Goal: Check status: Check status

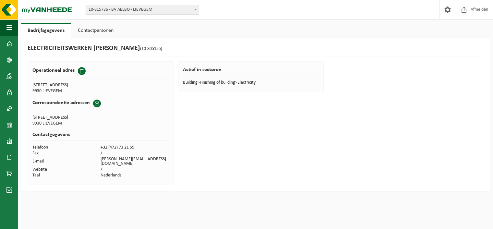
click at [81, 32] on link "Contactpersonen" at bounding box center [95, 30] width 49 height 15
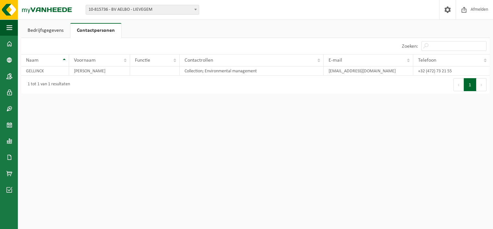
click at [57, 32] on link "Bedrijfsgegevens" at bounding box center [45, 30] width 49 height 15
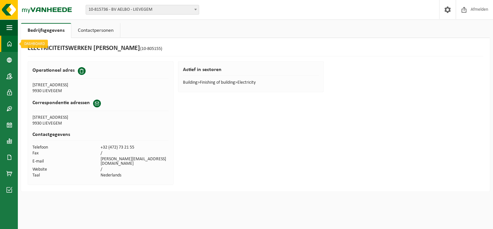
click at [10, 42] on span at bounding box center [9, 44] width 6 height 16
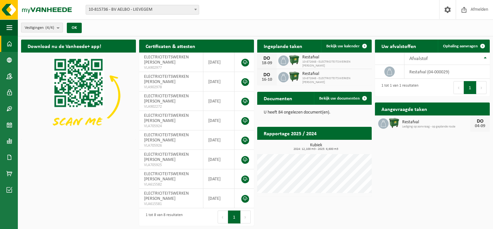
click at [59, 27] on b "submit" at bounding box center [60, 27] width 6 height 9
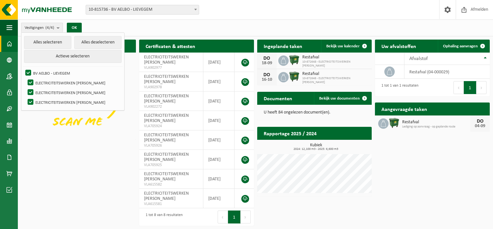
click at [117, 25] on div "Vestigingen (4/4) Alles selecteren Alles deselecteren Actieve selecteren BV AEL…" at bounding box center [255, 27] width 475 height 17
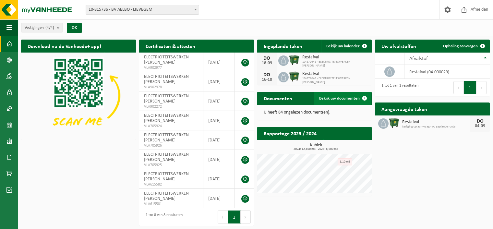
click at [343, 102] on link "Bekijk uw documenten" at bounding box center [342, 98] width 57 height 13
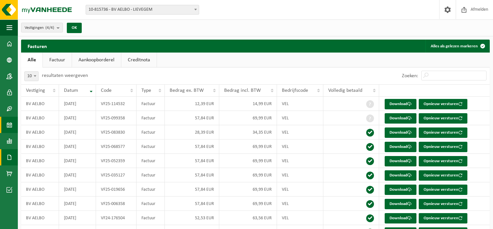
click at [6, 125] on span at bounding box center [9, 125] width 6 height 16
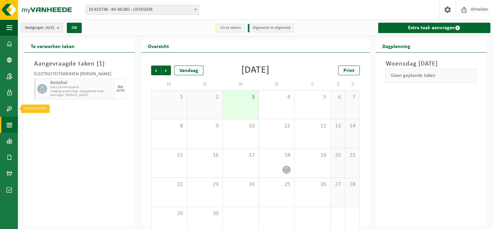
scroll to position [13, 0]
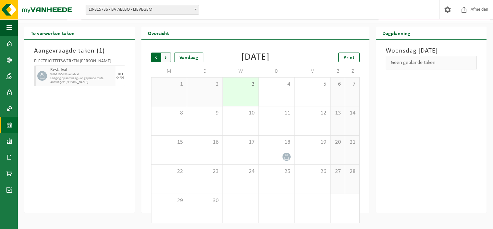
click at [165, 60] on span "Volgende" at bounding box center [166, 58] width 10 height 10
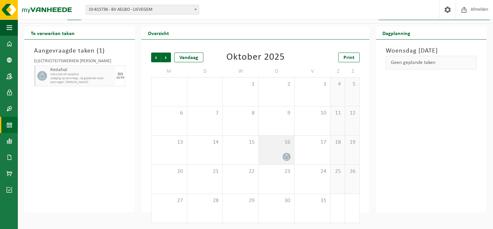
click at [287, 153] on span at bounding box center [286, 157] width 8 height 8
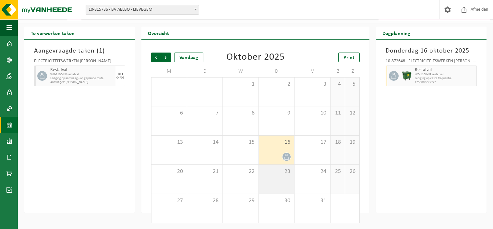
scroll to position [0, 0]
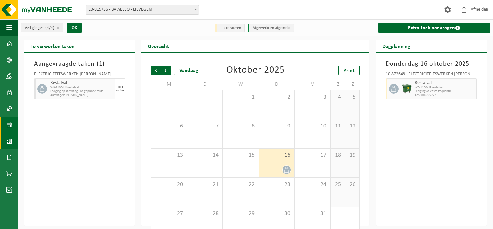
click at [10, 142] on span at bounding box center [9, 141] width 6 height 16
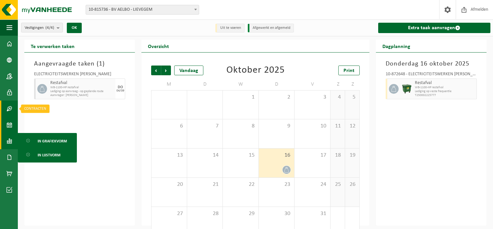
click at [5, 113] on link "Contracten" at bounding box center [9, 109] width 18 height 16
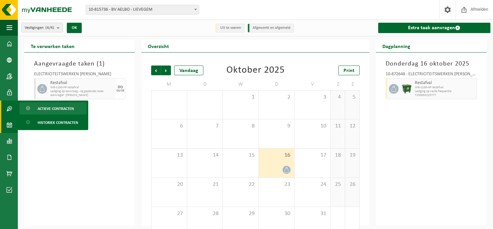
click at [52, 106] on span "Actieve contracten" at bounding box center [56, 108] width 36 height 12
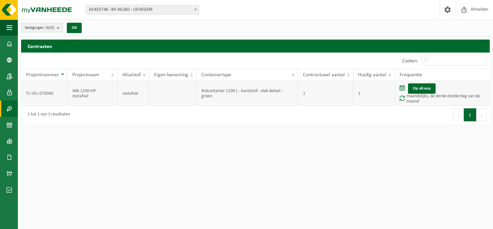
click at [405, 97] on td "Op afroep maandelijks, de derde donderdag van de maand" at bounding box center [442, 93] width 95 height 25
click at [401, 98] on span at bounding box center [402, 98] width 5 height 6
